Goal: Task Accomplishment & Management: Manage account settings

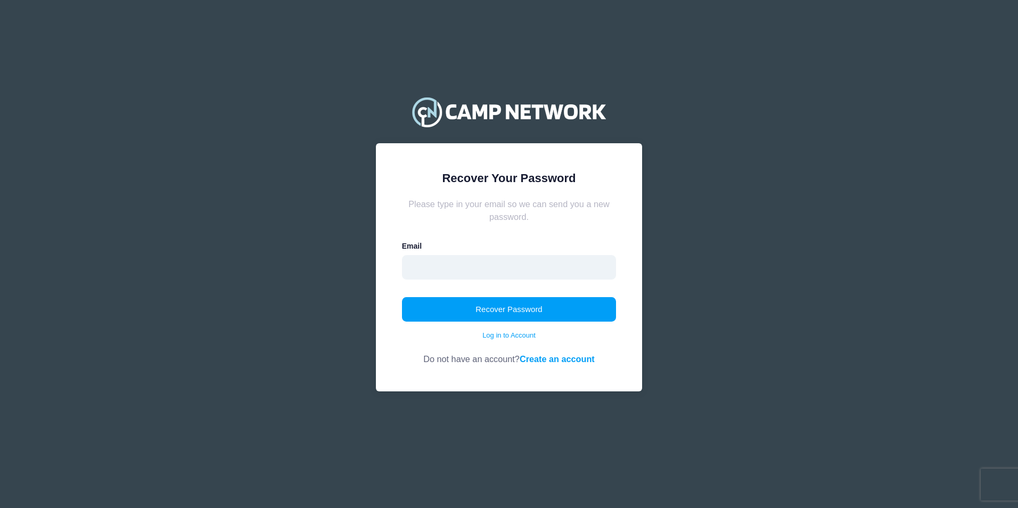
click at [476, 268] on input "email" at bounding box center [509, 267] width 215 height 24
type input "cendysikes@gmail.com"
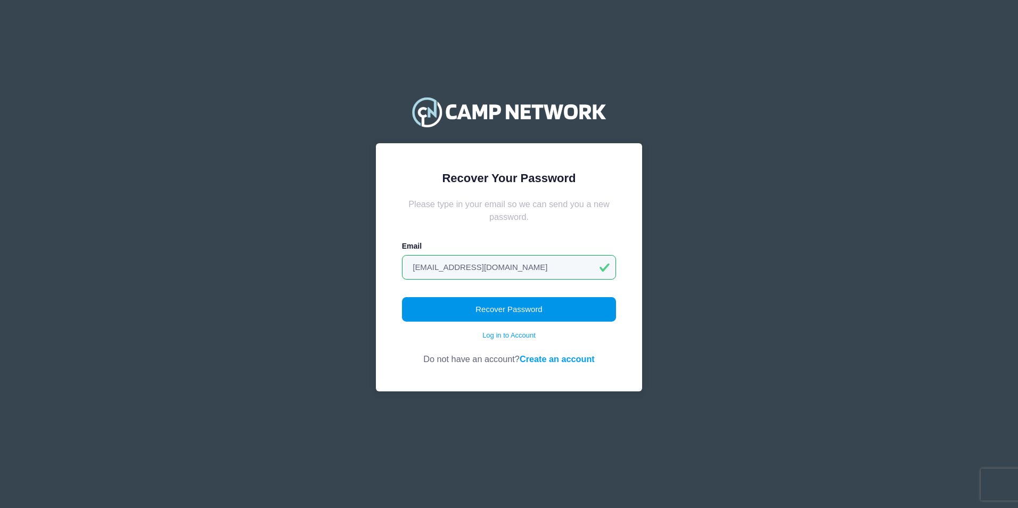
click at [512, 308] on button "Recover Password" at bounding box center [509, 309] width 215 height 24
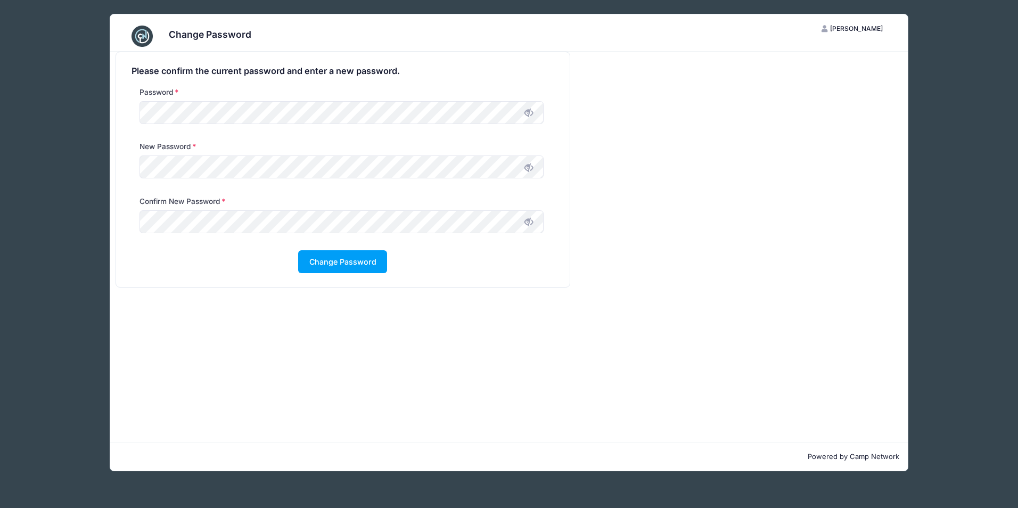
click at [529, 111] on icon at bounding box center [528, 113] width 9 height 9
click at [527, 169] on icon at bounding box center [528, 167] width 9 height 9
click at [529, 112] on icon at bounding box center [528, 113] width 9 height 9
click at [530, 220] on icon at bounding box center [528, 222] width 9 height 9
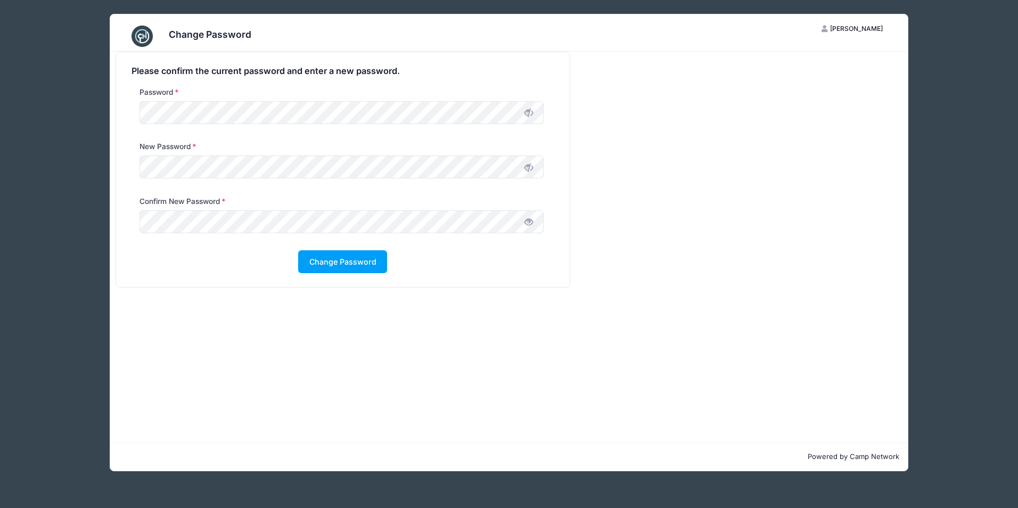
click at [530, 221] on icon at bounding box center [528, 222] width 9 height 9
click at [357, 264] on button "Change Password" at bounding box center [342, 261] width 89 height 23
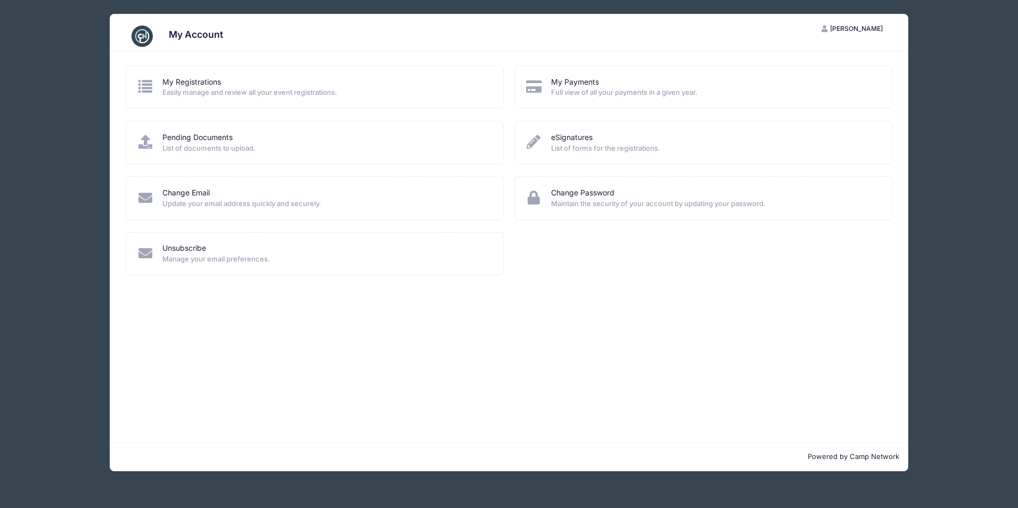
click at [264, 93] on span "Easily manage and review all your event registrations." at bounding box center [325, 92] width 327 height 11
click at [145, 85] on icon at bounding box center [146, 86] width 18 height 14
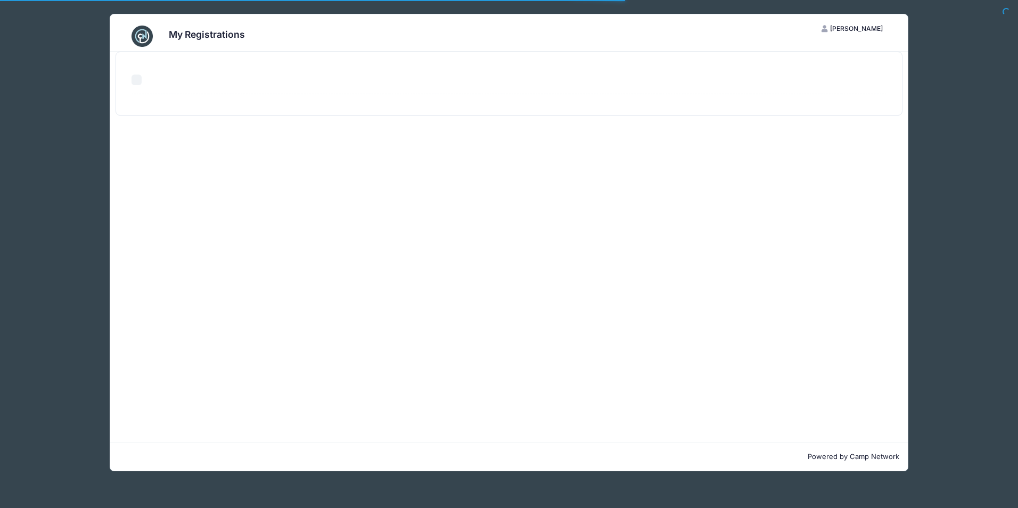
select select "50"
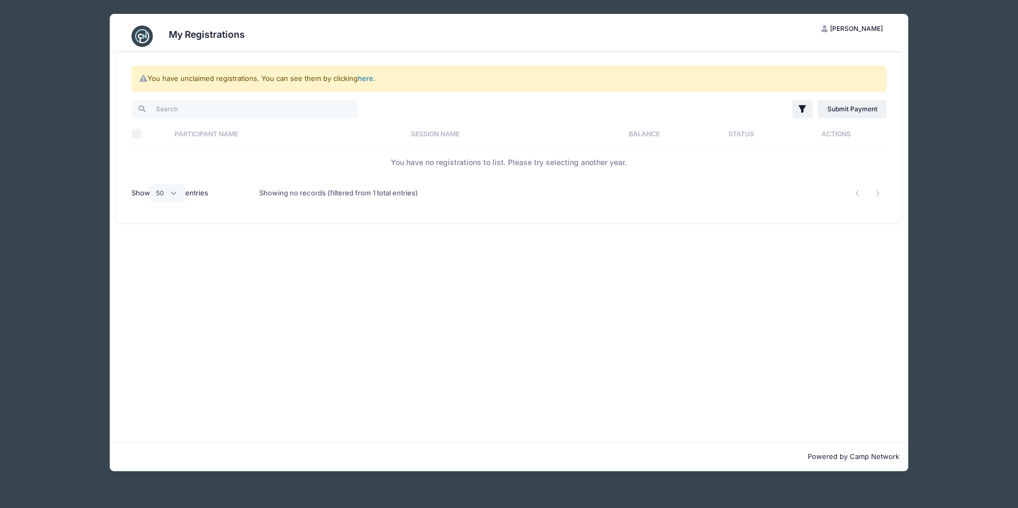
click at [366, 77] on link "here" at bounding box center [365, 78] width 15 height 9
click at [367, 78] on link "here" at bounding box center [365, 78] width 15 height 9
click at [281, 113] on input "search" at bounding box center [244, 109] width 226 height 18
type input "c"
type input "[PERSON_NAME]"
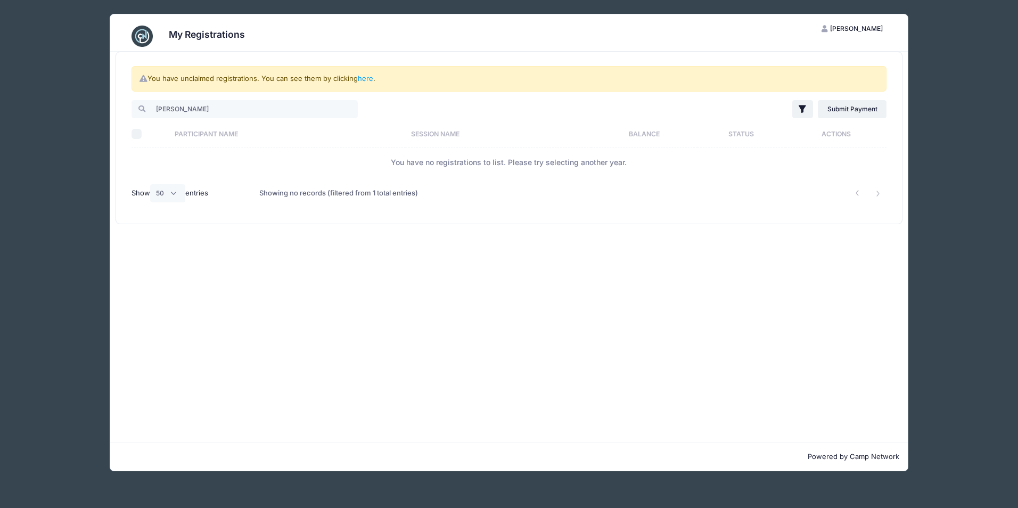
click at [134, 129] on div "Select All" at bounding box center [133, 134] width 5 height 11
click at [133, 135] on input "Select All" at bounding box center [136, 134] width 11 height 11
checkbox input "true"
click at [365, 78] on link "here" at bounding box center [365, 78] width 15 height 9
click at [175, 193] on select "All 10 25 50" at bounding box center [167, 193] width 35 height 18
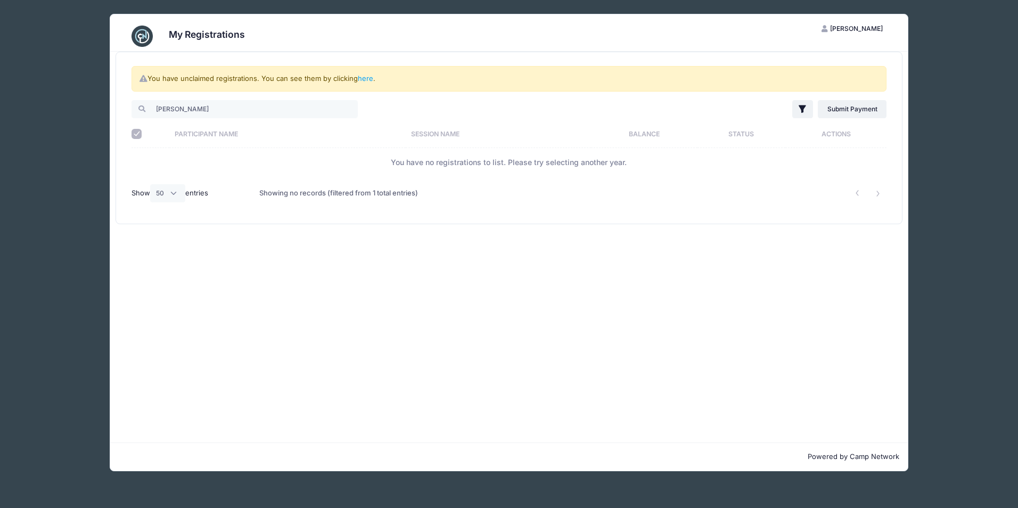
drag, startPoint x: 309, startPoint y: 299, endPoint x: 320, endPoint y: 295, distance: 11.5
click at [320, 295] on div "You have unclaimed registrations. You can see them by clicking here . Cendy Sik…" at bounding box center [508, 247] width 797 height 391
click at [366, 77] on link "here" at bounding box center [365, 78] width 15 height 9
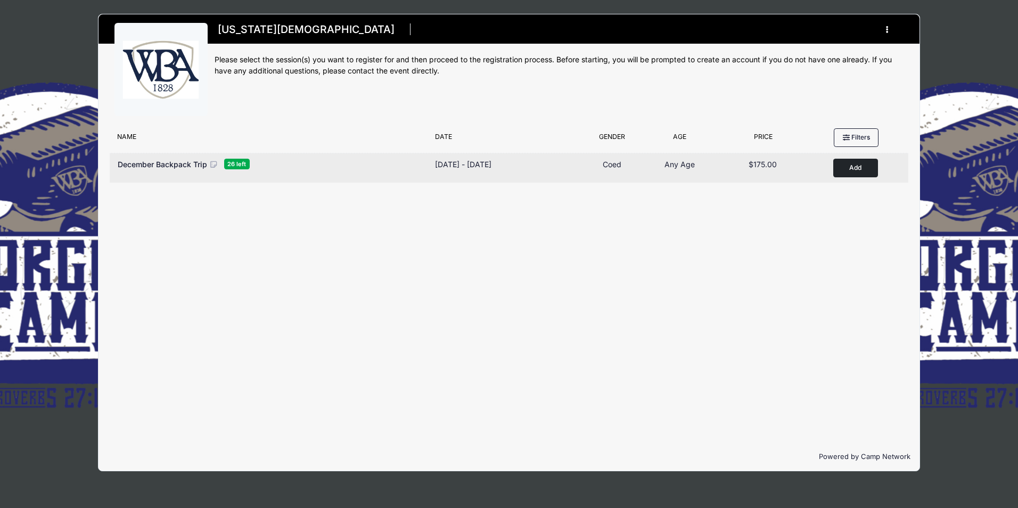
click at [854, 169] on button "Add to Cart" at bounding box center [855, 168] width 45 height 19
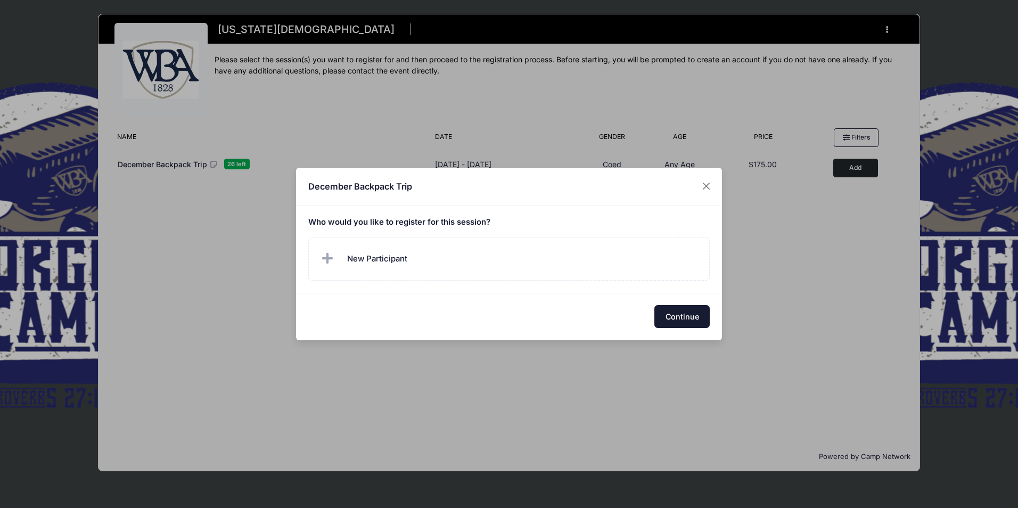
click at [685, 319] on button "Continue" at bounding box center [681, 316] width 55 height 23
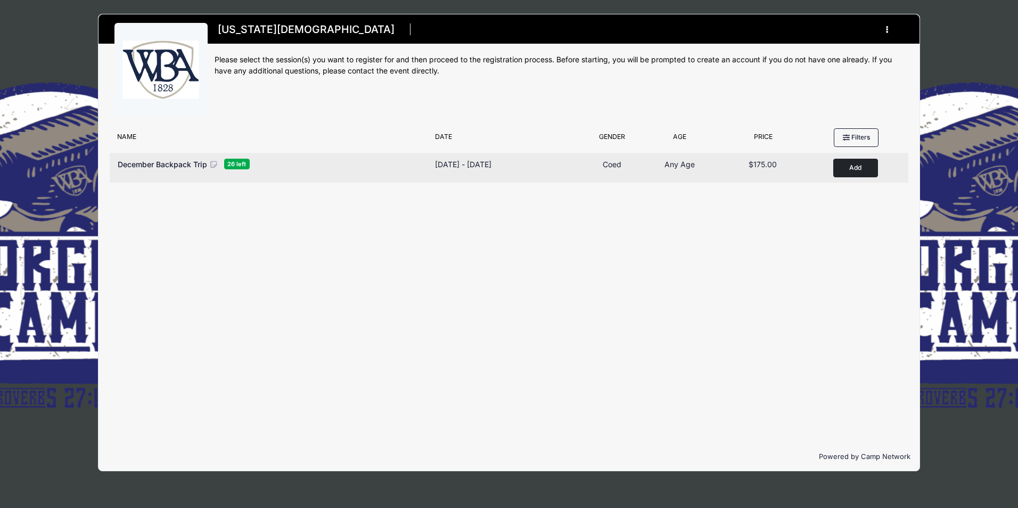
click at [235, 162] on span "26 left" at bounding box center [237, 164] width 26 height 10
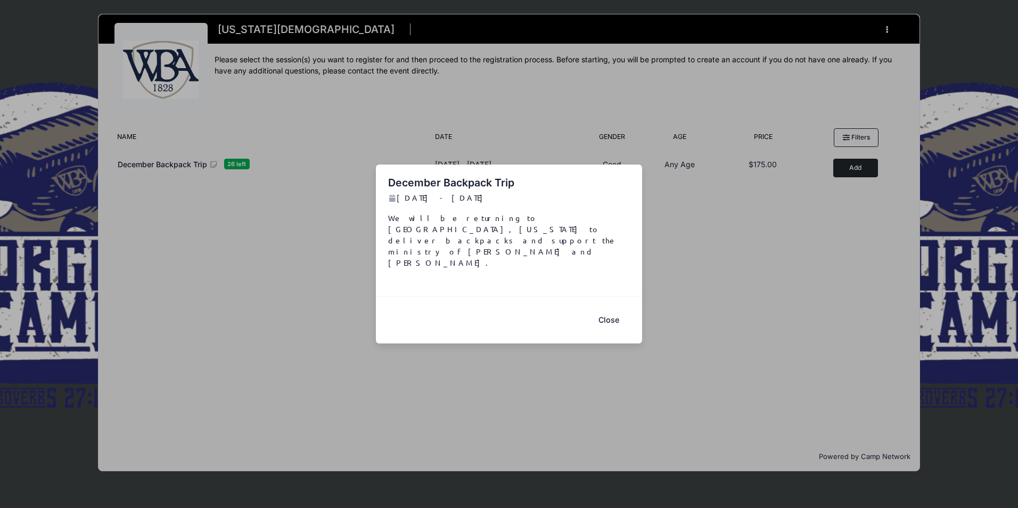
click at [608, 308] on button "Close" at bounding box center [608, 319] width 43 height 23
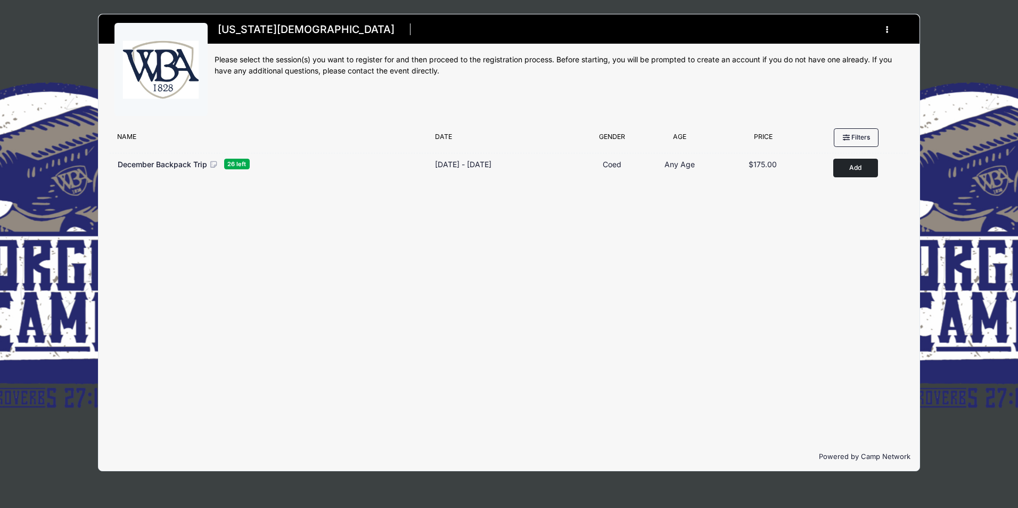
click at [886, 30] on icon "button" at bounding box center [890, 30] width 9 height 0
click at [846, 58] on link "My Account" at bounding box center [837, 56] width 123 height 20
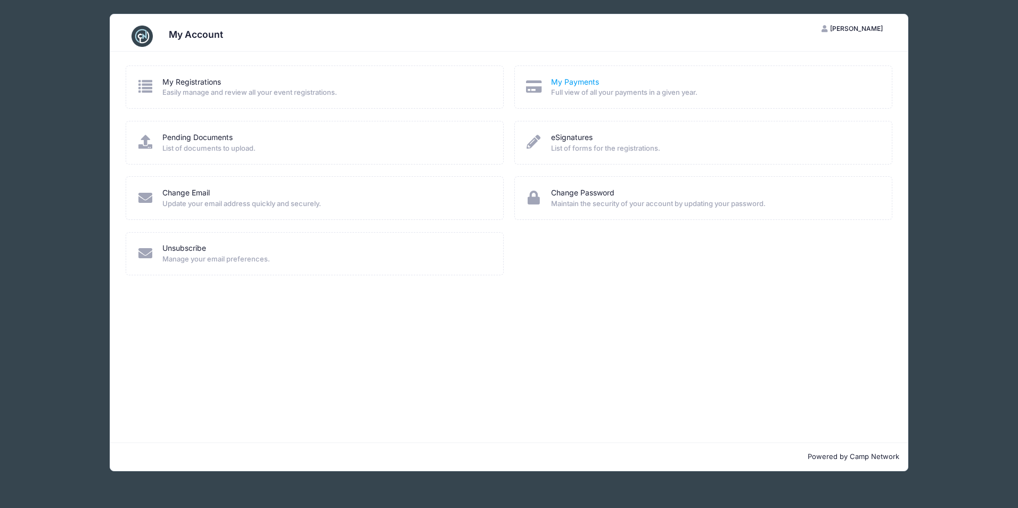
click at [590, 82] on link "My Payments" at bounding box center [575, 82] width 48 height 11
click at [232, 147] on span "List of documents to upload." at bounding box center [325, 148] width 327 height 11
click at [172, 137] on link "Pending Documents" at bounding box center [197, 137] width 70 height 11
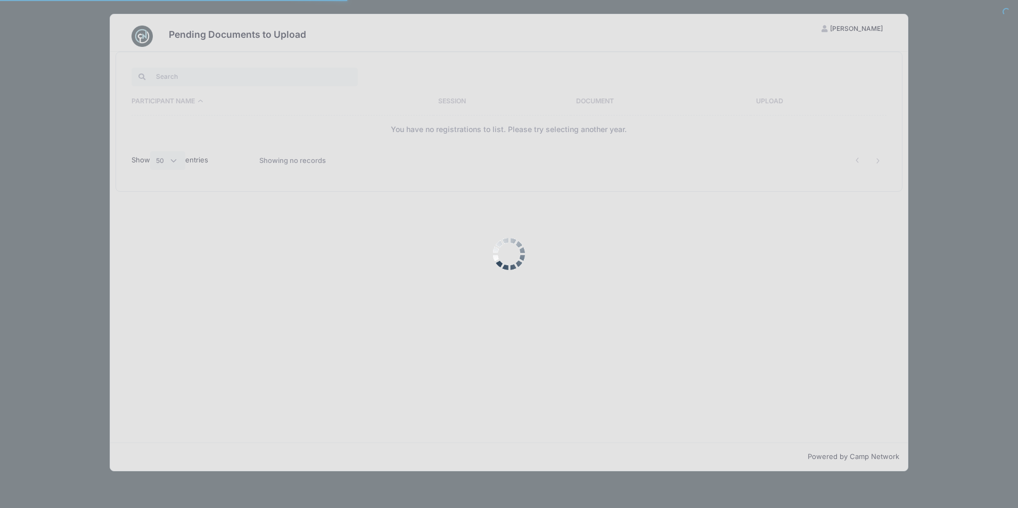
select select "50"
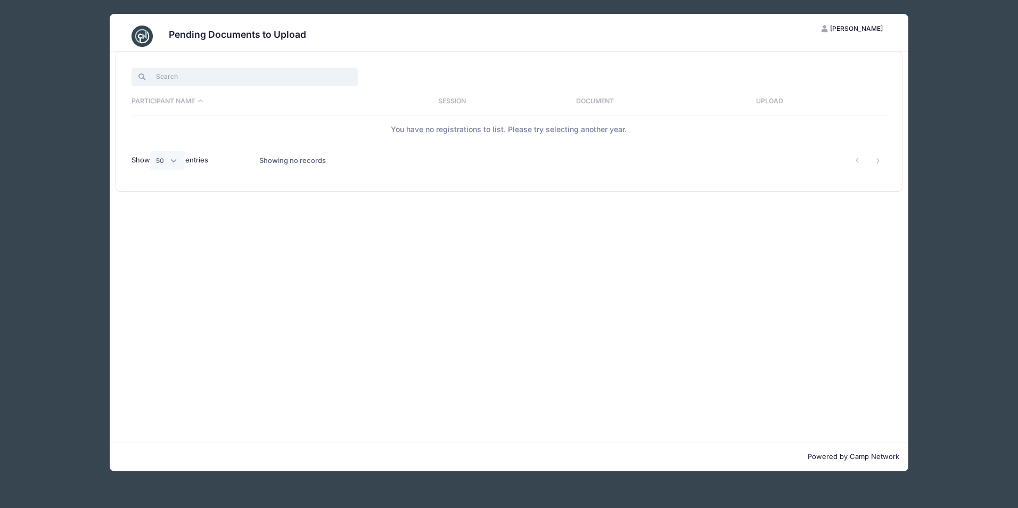
click at [196, 76] on input "search" at bounding box center [244, 77] width 226 height 18
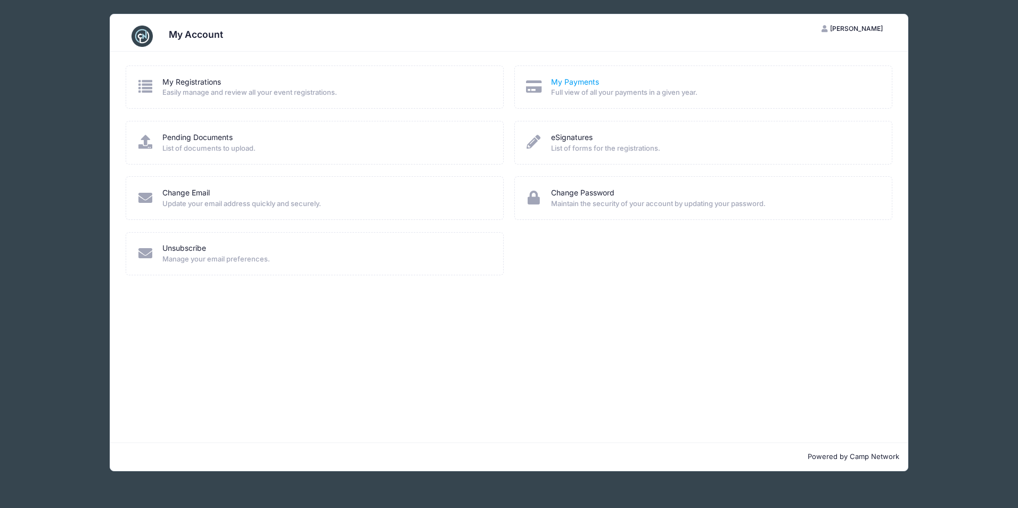
click at [571, 83] on link "My Payments" at bounding box center [575, 82] width 48 height 11
